Goal: Task Accomplishment & Management: Complete application form

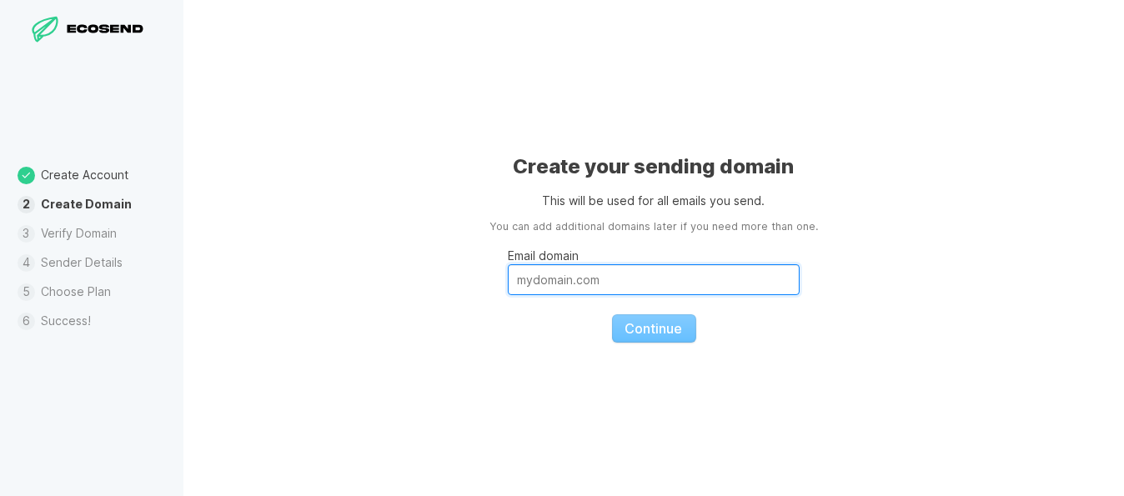
click at [682, 289] on input "Email domain" at bounding box center [654, 279] width 292 height 31
type input "[DOMAIN_NAME]"
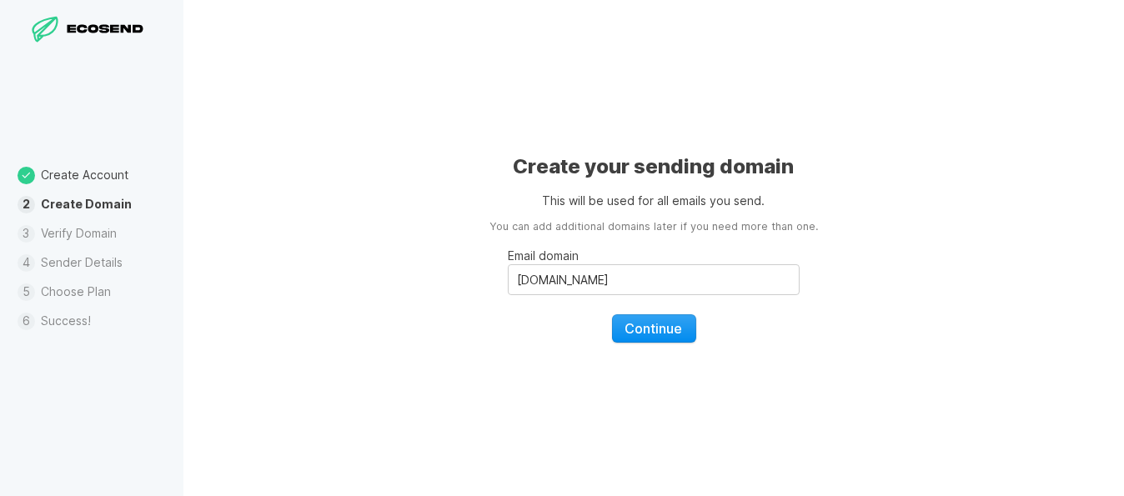
click at [657, 328] on span "Continue" at bounding box center [655, 328] width 58 height 17
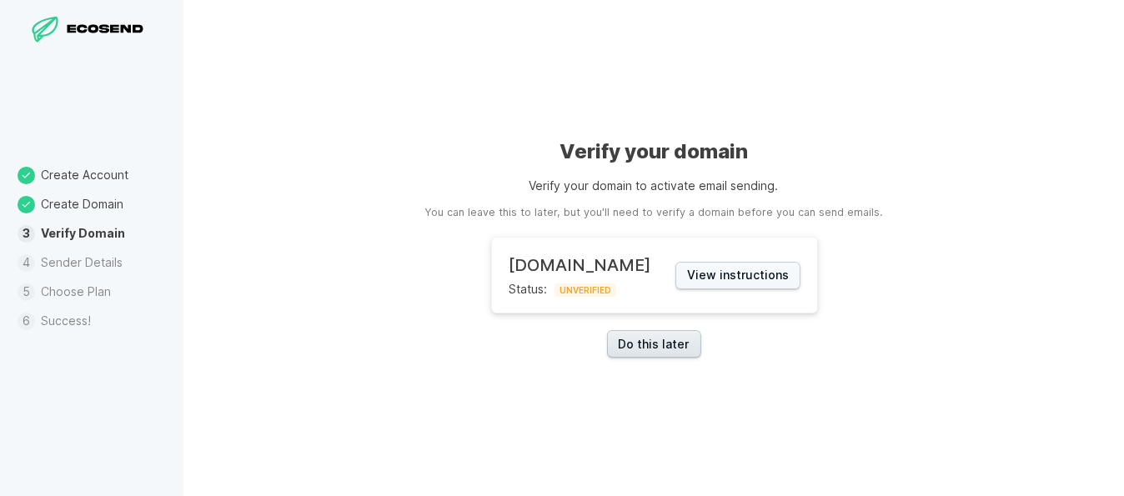
click at [648, 344] on link "Do this later" at bounding box center [654, 344] width 94 height 28
